Goal: Task Accomplishment & Management: Use online tool/utility

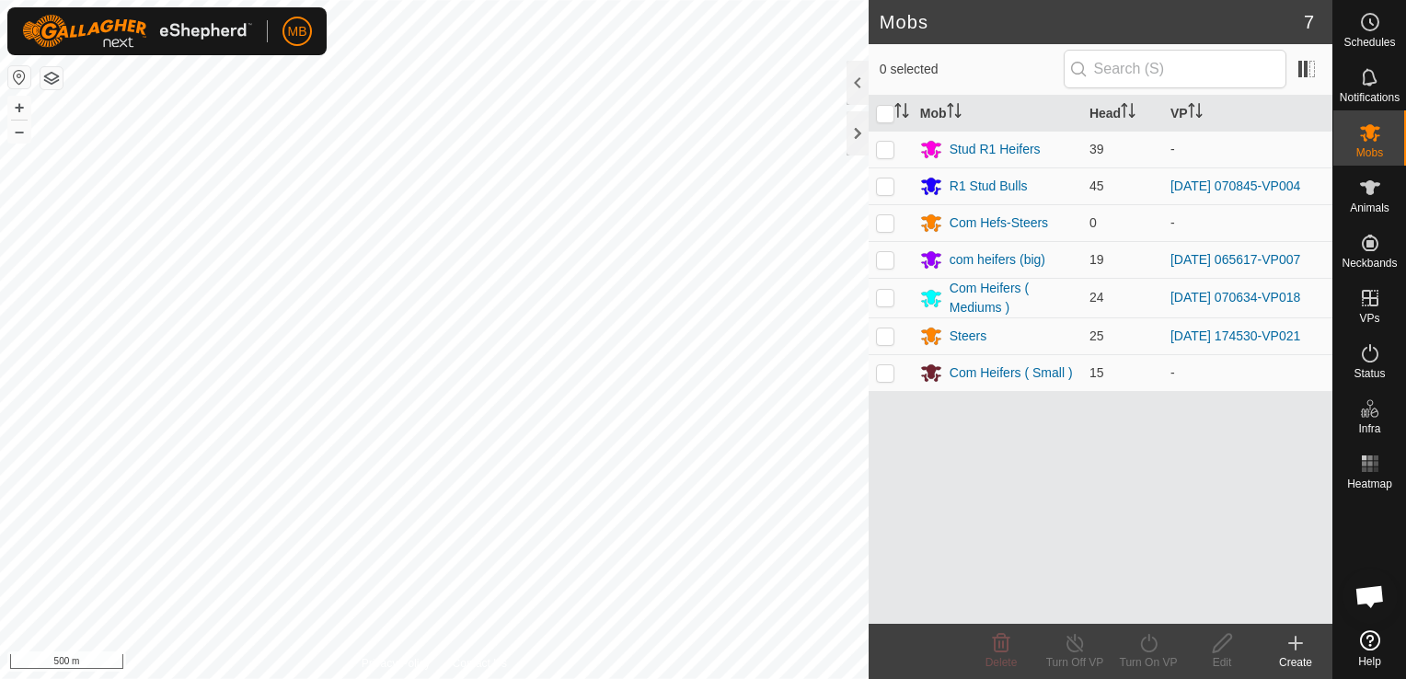
click at [538, 678] on html "MB Schedules Notifications Mobs Animals Neckbands VPs Status Infra Heatmap Help…" at bounding box center [703, 339] width 1406 height 679
click at [16, 104] on button "+" at bounding box center [19, 108] width 22 height 22
click at [19, 104] on button "+" at bounding box center [19, 108] width 22 height 22
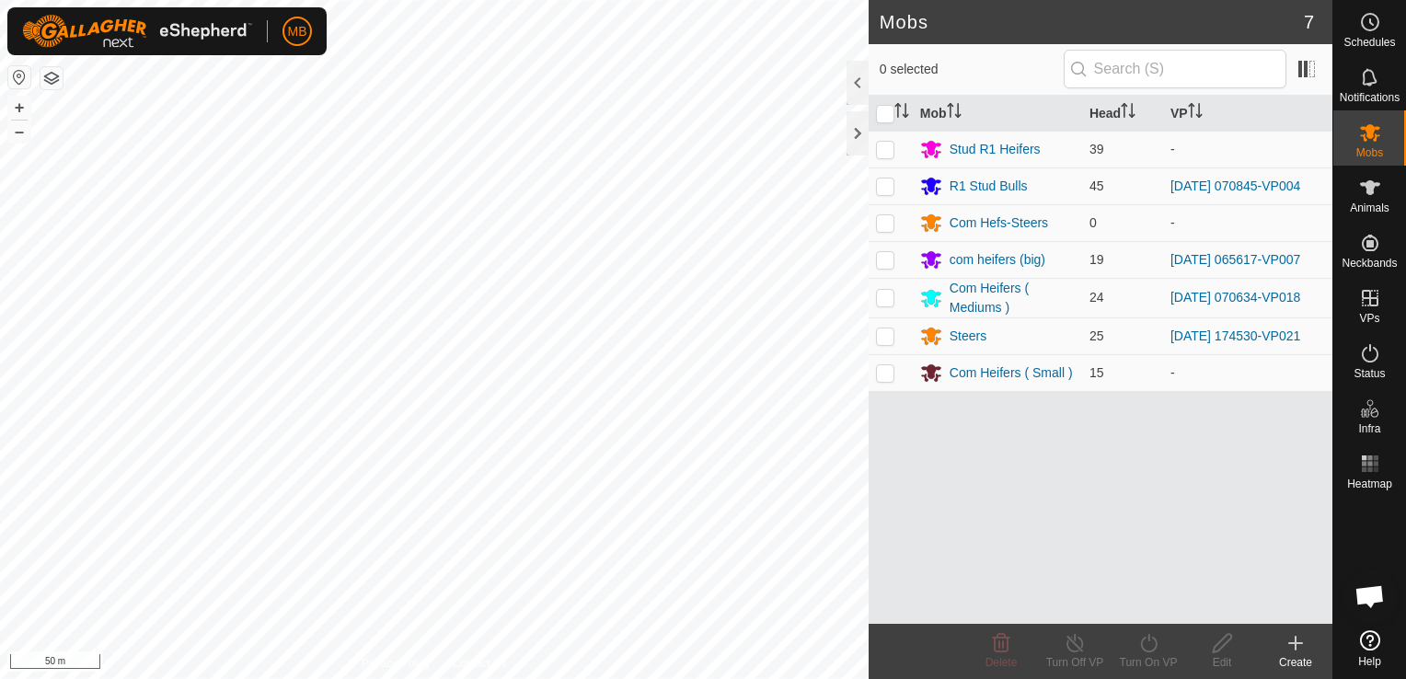
click at [1299, 654] on div "Create" at bounding box center [1296, 662] width 74 height 17
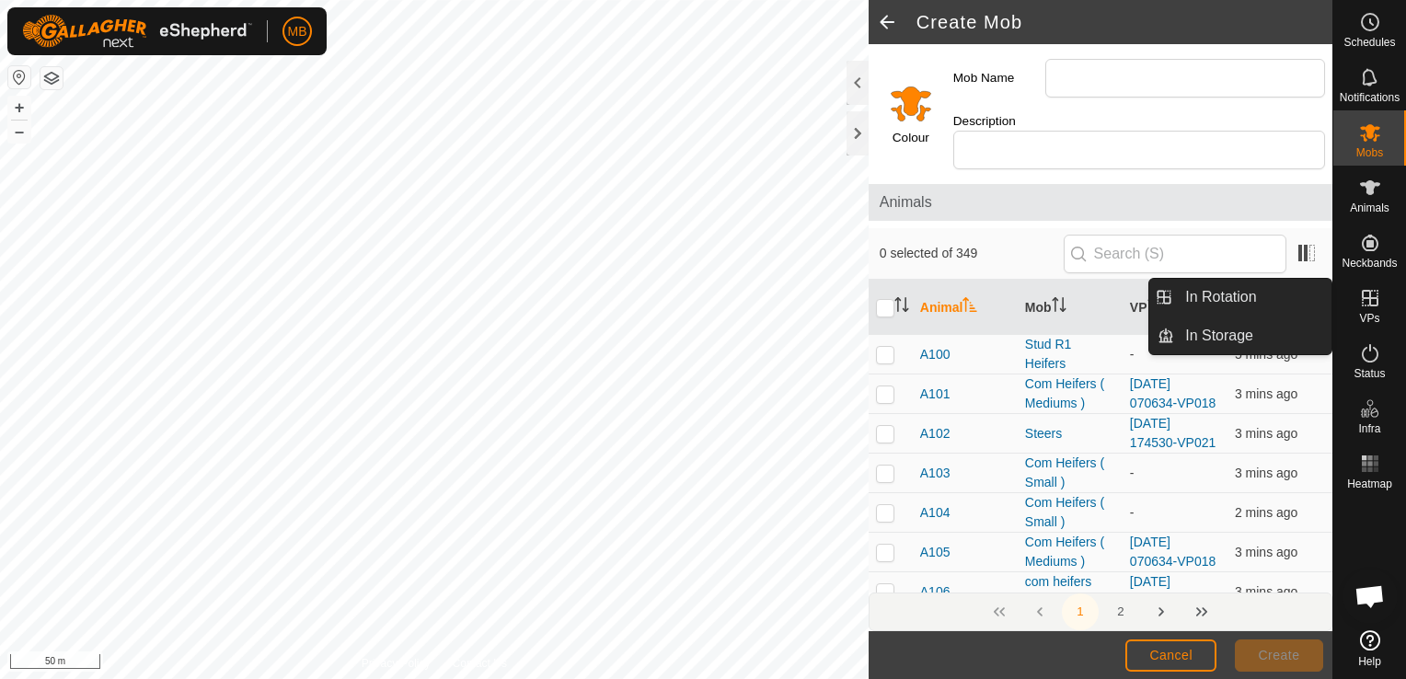
click at [1377, 305] on icon at bounding box center [1370, 298] width 22 height 22
click at [1270, 305] on link "In Rotation" at bounding box center [1252, 297] width 157 height 37
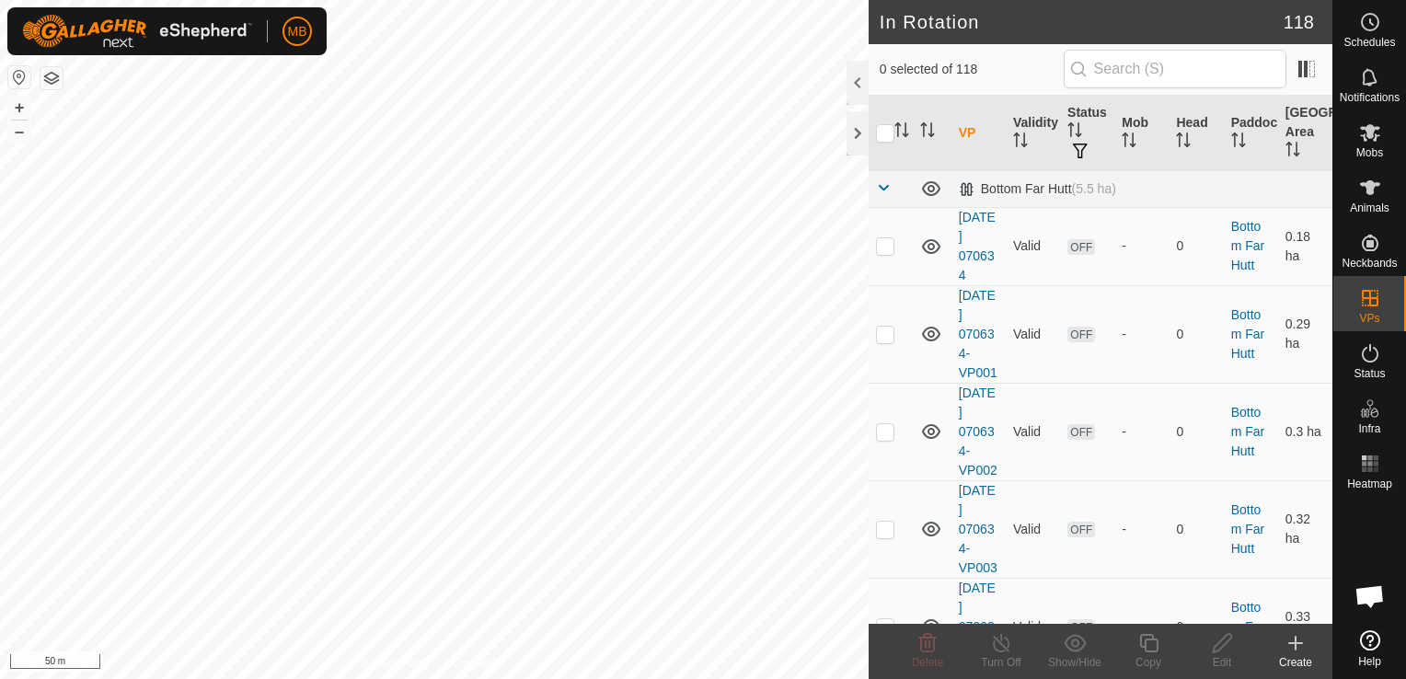
click at [1298, 658] on div "Create" at bounding box center [1296, 662] width 74 height 17
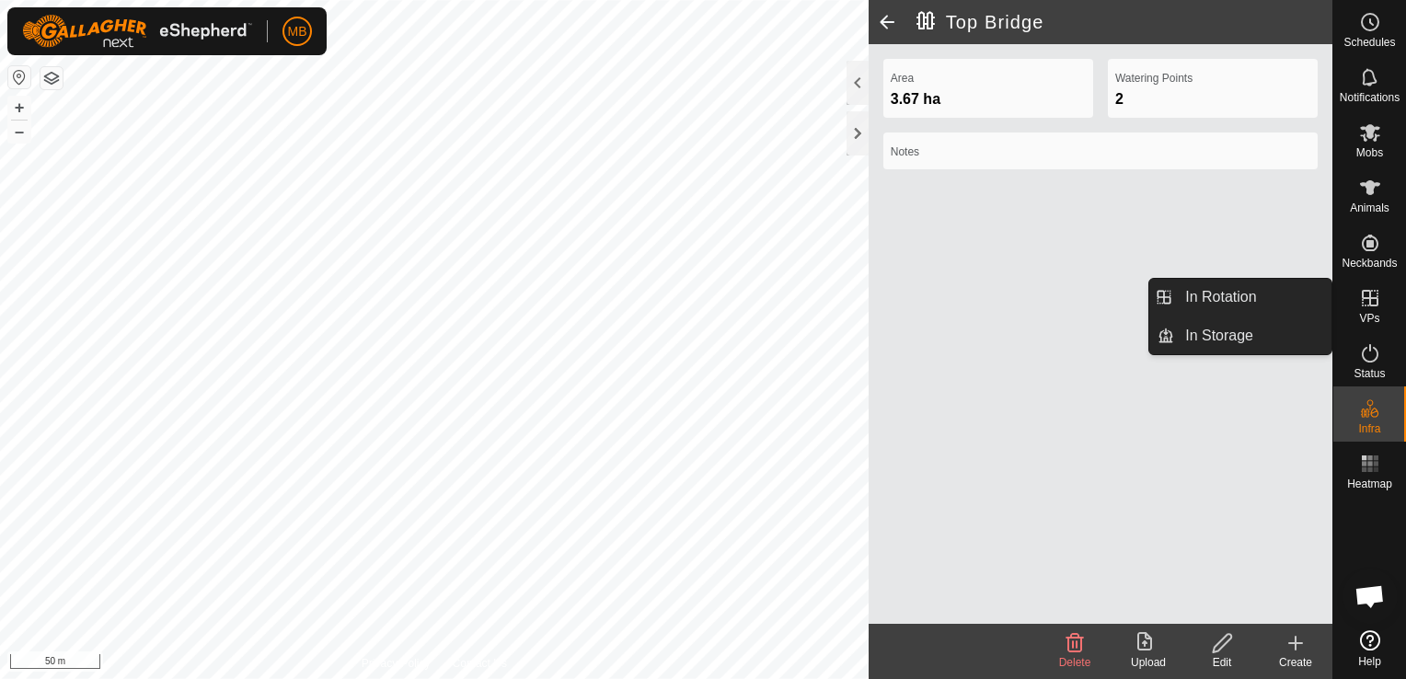
click at [1366, 318] on span "VPs" at bounding box center [1369, 318] width 20 height 11
click at [1294, 300] on link "In Rotation" at bounding box center [1252, 297] width 157 height 37
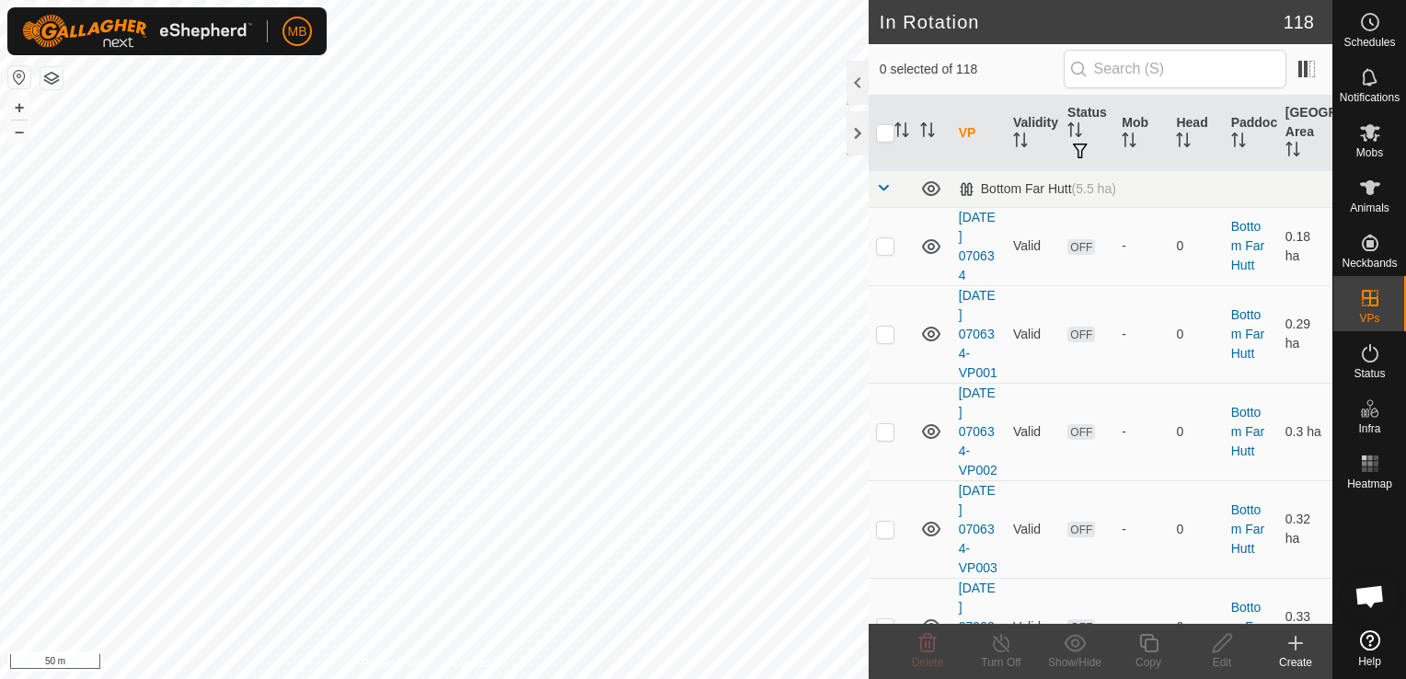
click at [1295, 653] on icon at bounding box center [1295, 643] width 22 height 22
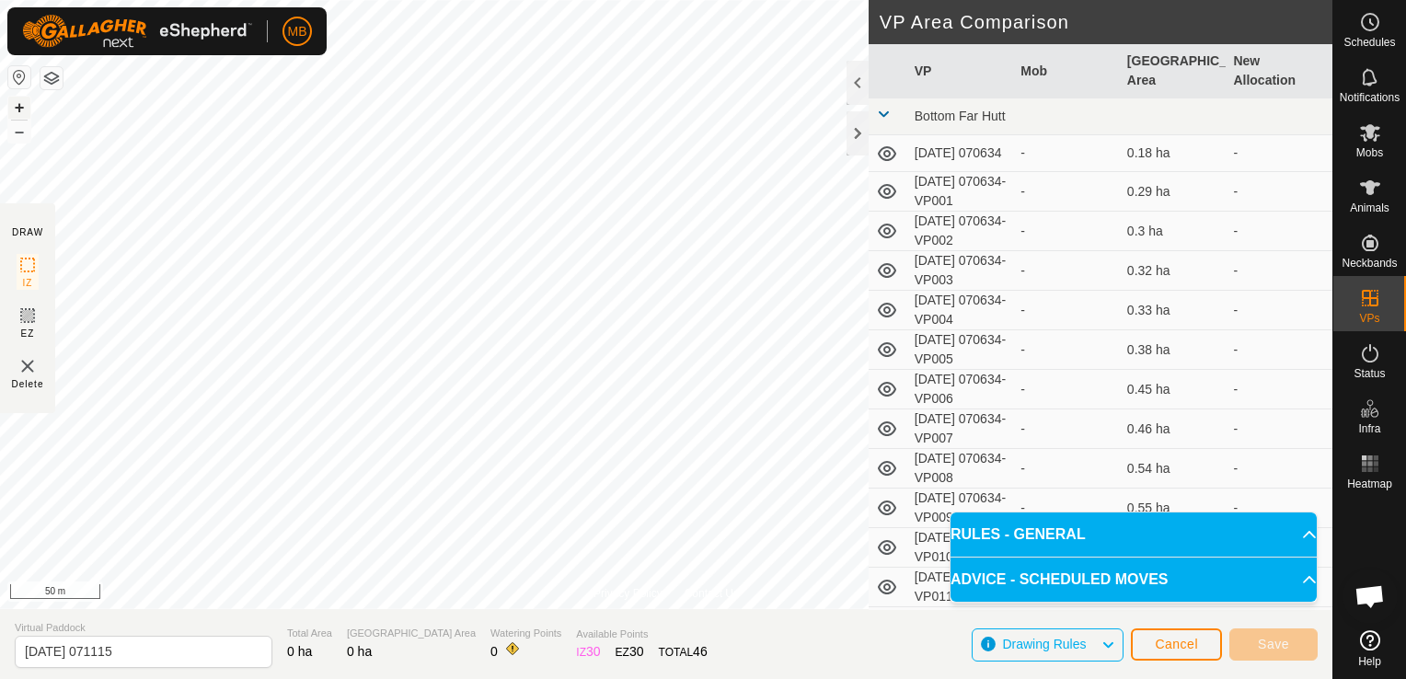
click at [16, 112] on button "+" at bounding box center [19, 108] width 22 height 22
click at [221, 53] on div "MB" at bounding box center [166, 31] width 319 height 48
click at [228, 54] on div "MB" at bounding box center [166, 31] width 319 height 48
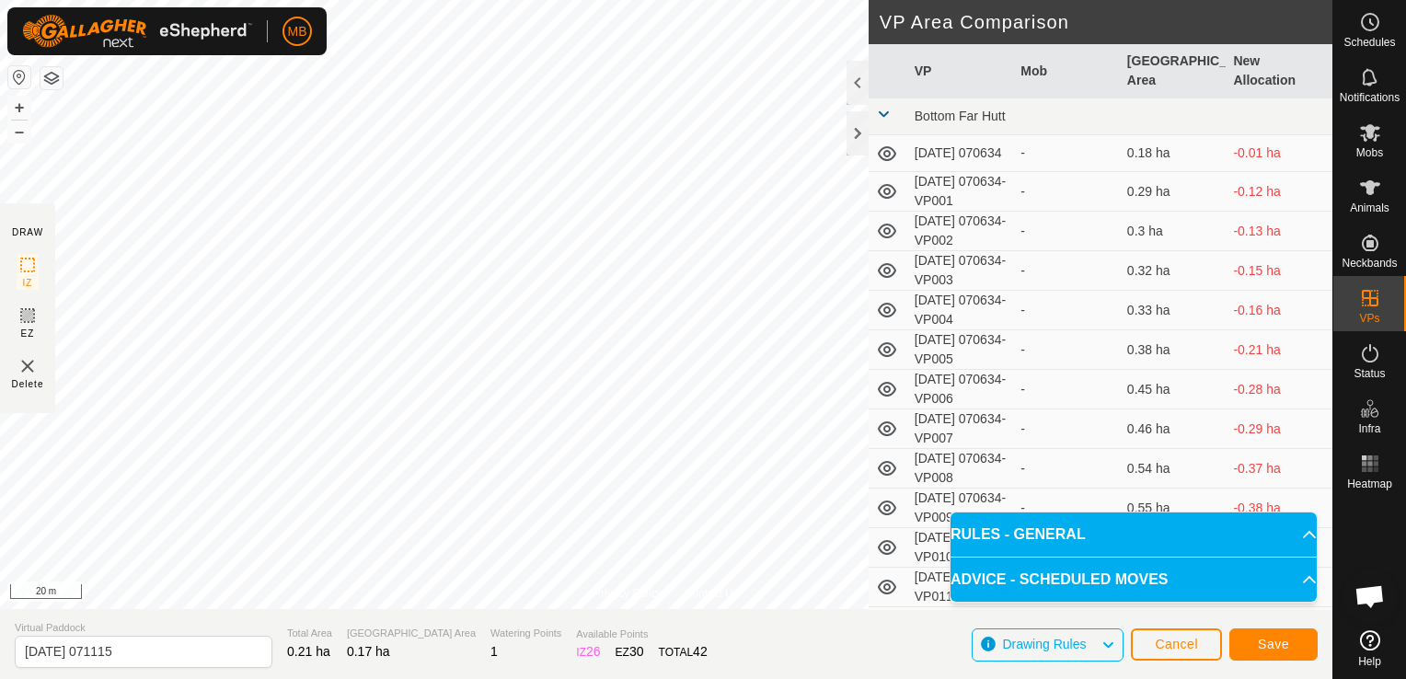
click at [237, 54] on div "MB Schedules Notifications Mobs Animals Neckbands VPs Status Infra Heatmap Help…" at bounding box center [703, 339] width 1406 height 679
click at [1260, 644] on span "Save" at bounding box center [1273, 644] width 31 height 15
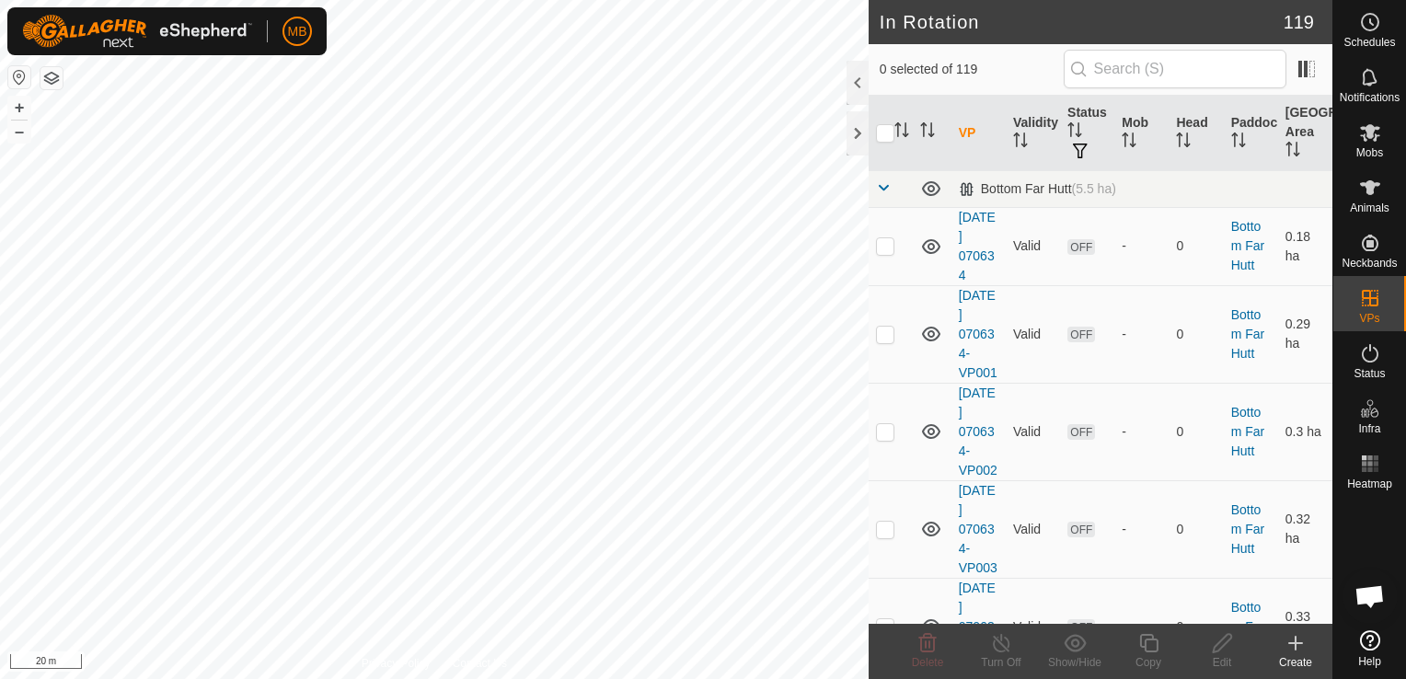
click at [750, 678] on html "MB Schedules Notifications Mobs Animals Neckbands VPs Status Infra Heatmap Help…" at bounding box center [703, 339] width 1406 height 679
click at [460, 678] on html "MB Schedules Notifications Mobs Animals Neckbands VPs Status Infra Heatmap Help…" at bounding box center [703, 339] width 1406 height 679
click at [406, 678] on html "MB Schedules Notifications Mobs Animals Neckbands VPs Status Infra Heatmap Help…" at bounding box center [703, 339] width 1406 height 679
click at [1301, 652] on icon at bounding box center [1295, 643] width 22 height 22
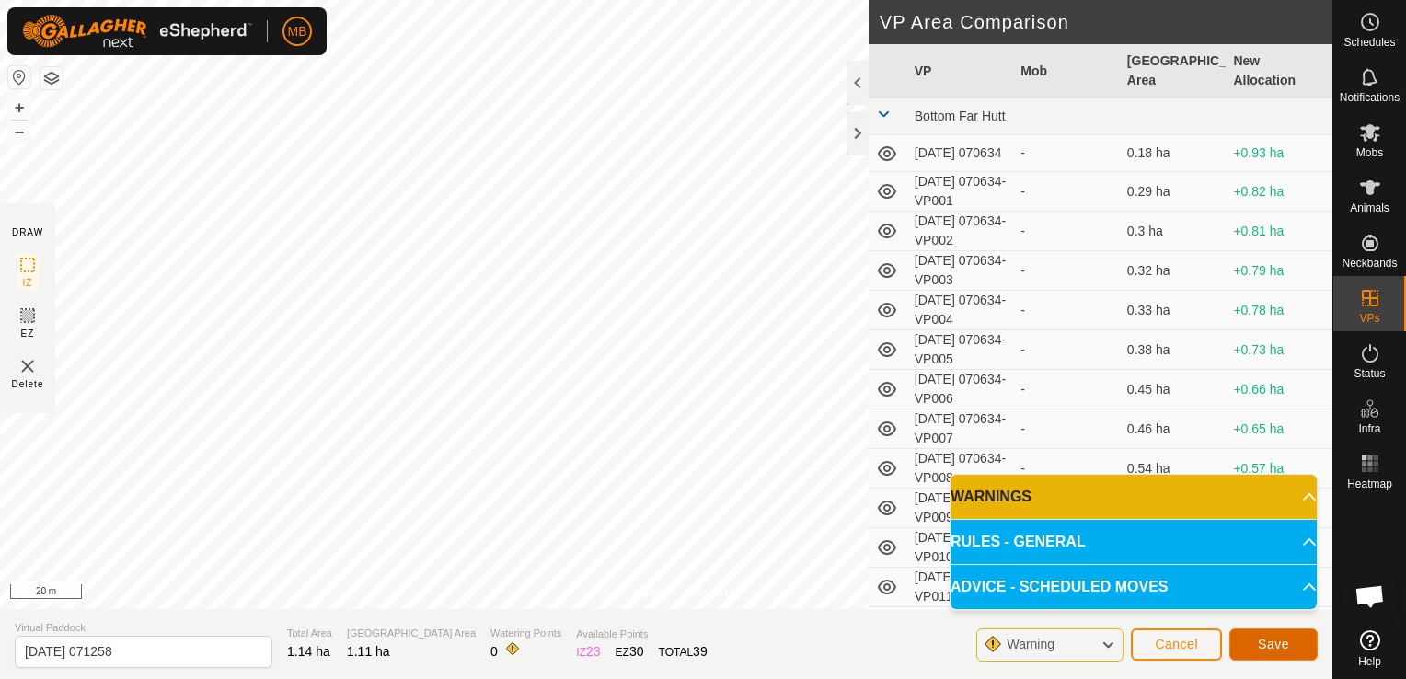
click at [1295, 647] on button "Save" at bounding box center [1273, 644] width 88 height 32
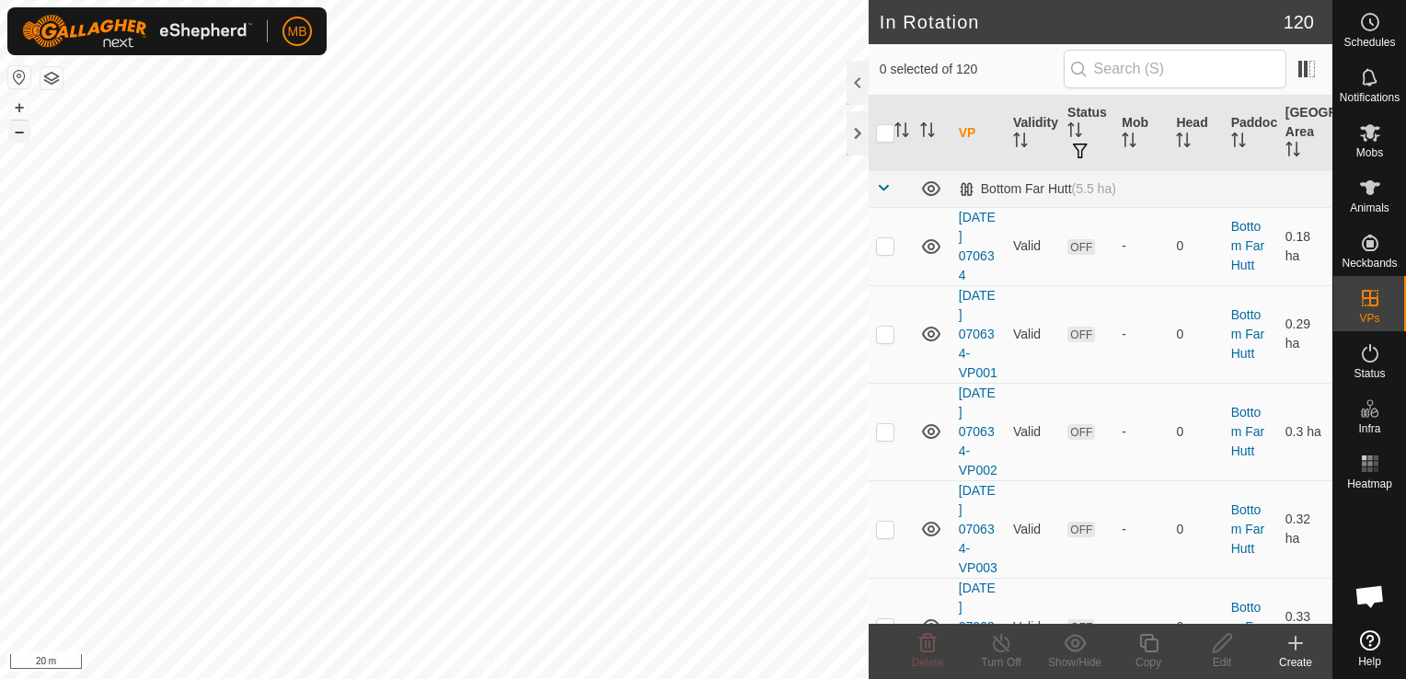
click at [24, 134] on button "–" at bounding box center [19, 132] width 22 height 22
